Goal: Task Accomplishment & Management: Use online tool/utility

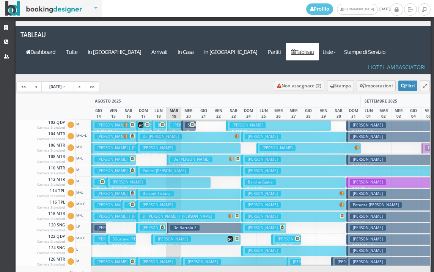
click at [177, 156] on h3 "De [PERSON_NAME]" at bounding box center [191, 159] width 42 height 6
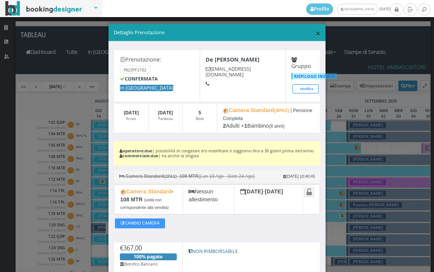
click at [315, 32] on span "×" at bounding box center [317, 33] width 5 height 13
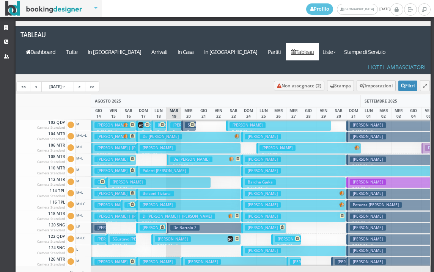
click at [175, 122] on h3 "[PERSON_NAME]" at bounding box center [188, 125] width 36 height 6
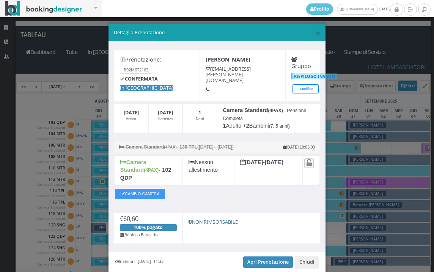
scroll to position [22, 0]
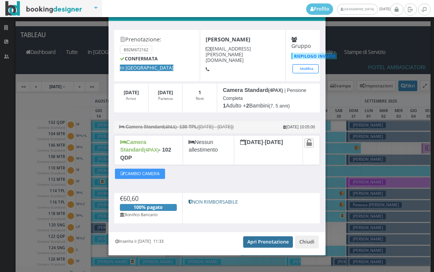
click at [257, 236] on link "Apri Prenotazione" at bounding box center [268, 241] width 50 height 11
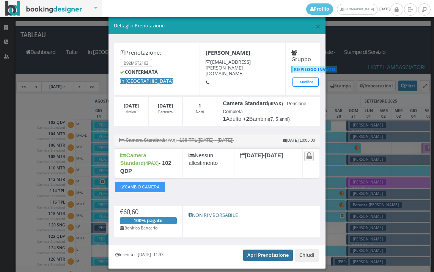
scroll to position [0, 0]
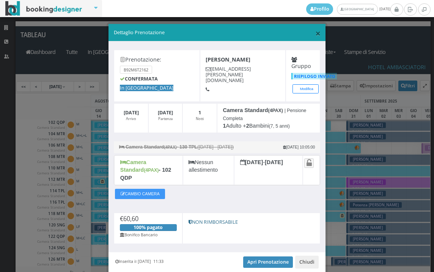
click at [315, 36] on span "×" at bounding box center [317, 33] width 5 height 13
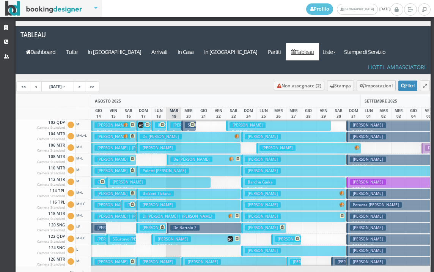
click at [174, 156] on h3 "De [PERSON_NAME]" at bounding box center [191, 159] width 42 height 6
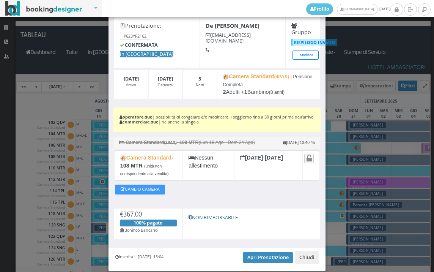
scroll to position [69, 0]
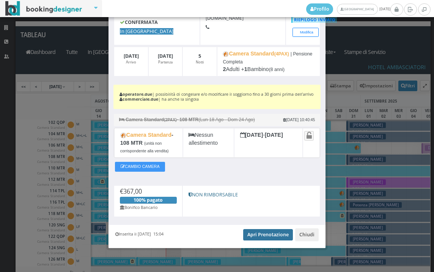
click at [259, 234] on link "Apri Prenotazione" at bounding box center [268, 234] width 50 height 11
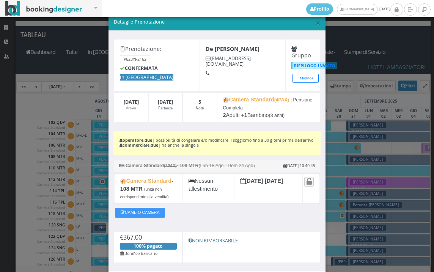
scroll to position [0, 0]
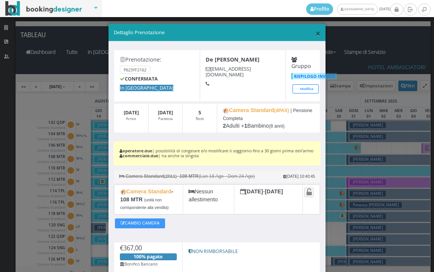
click at [315, 32] on span "×" at bounding box center [317, 33] width 5 height 13
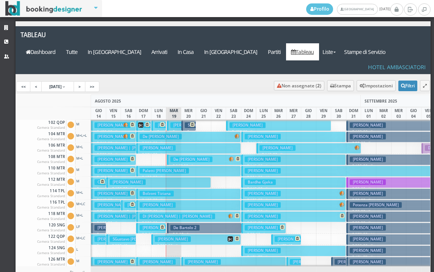
click at [177, 225] on h3 "De Bartolo 2" at bounding box center [184, 228] width 29 height 6
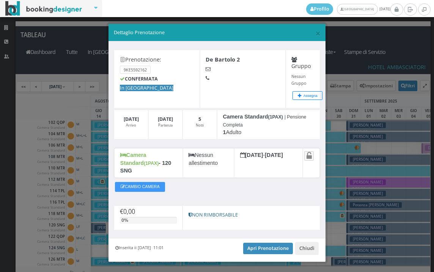
scroll to position [7, 0]
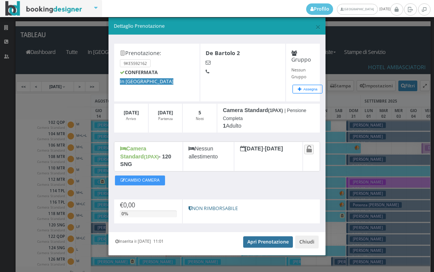
click at [257, 236] on link "Apri Prenotazione" at bounding box center [268, 241] width 50 height 11
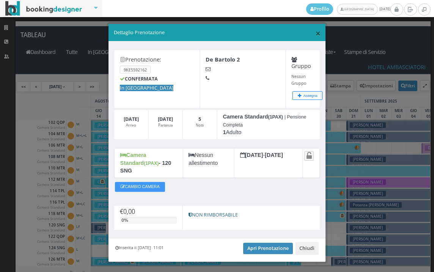
drag, startPoint x: 314, startPoint y: 32, endPoint x: 311, endPoint y: 34, distance: 3.9
click at [315, 32] on span "×" at bounding box center [317, 33] width 5 height 13
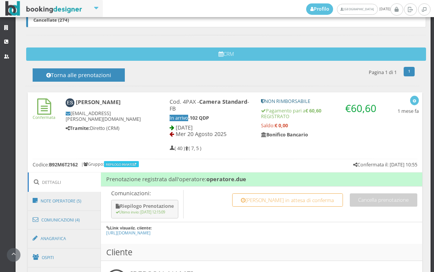
scroll to position [420, 0]
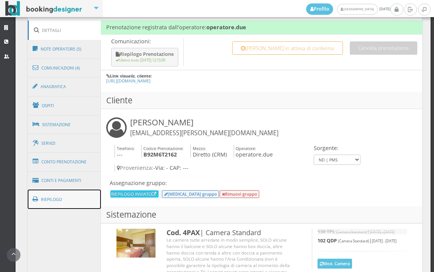
click at [66, 196] on link "Riepilogo" at bounding box center [65, 199] width 74 height 20
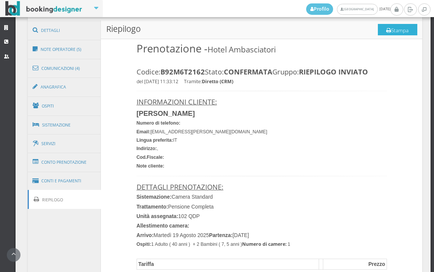
click at [391, 33] on button "Stampa" at bounding box center [397, 29] width 39 height 11
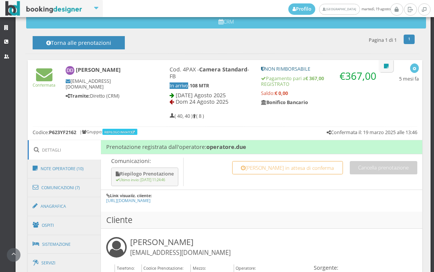
scroll to position [464, 0]
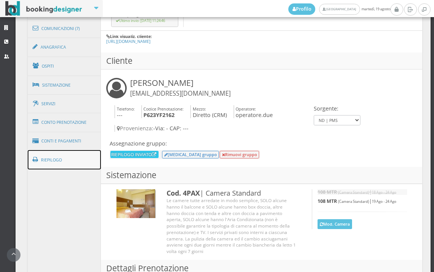
click at [55, 159] on link "Riepilogo" at bounding box center [65, 160] width 74 height 20
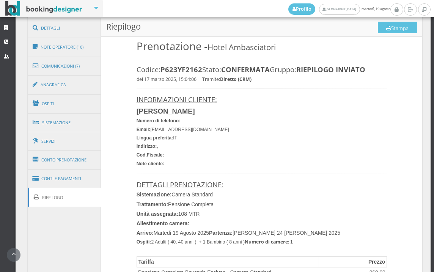
scroll to position [295, 0]
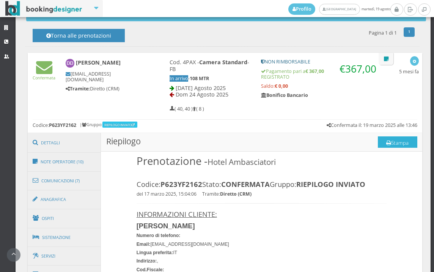
click at [401, 143] on button "Stampa" at bounding box center [397, 141] width 39 height 11
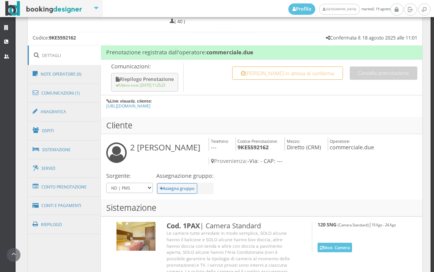
scroll to position [422, 0]
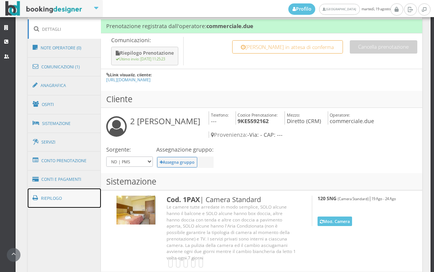
click at [71, 200] on link "Riepilogo" at bounding box center [65, 198] width 74 height 20
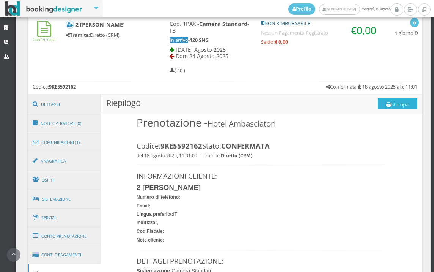
scroll to position [337, 0]
click at [390, 107] on button "Stampa" at bounding box center [397, 103] width 39 height 11
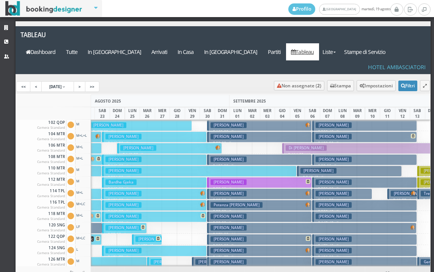
scroll to position [0, 140]
